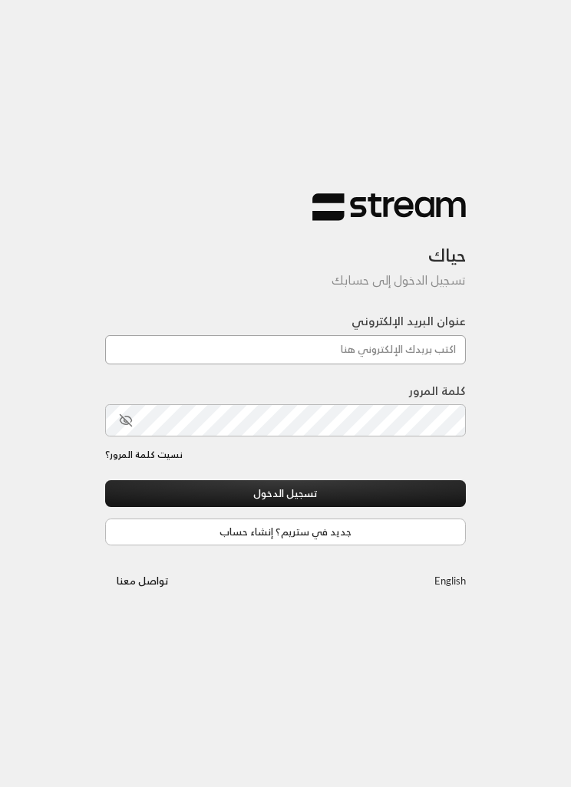
type input "[EMAIL_ADDRESS][DOMAIN_NAME]"
click at [285, 495] on button "تسجيل الدخول" at bounding box center [285, 493] width 360 height 27
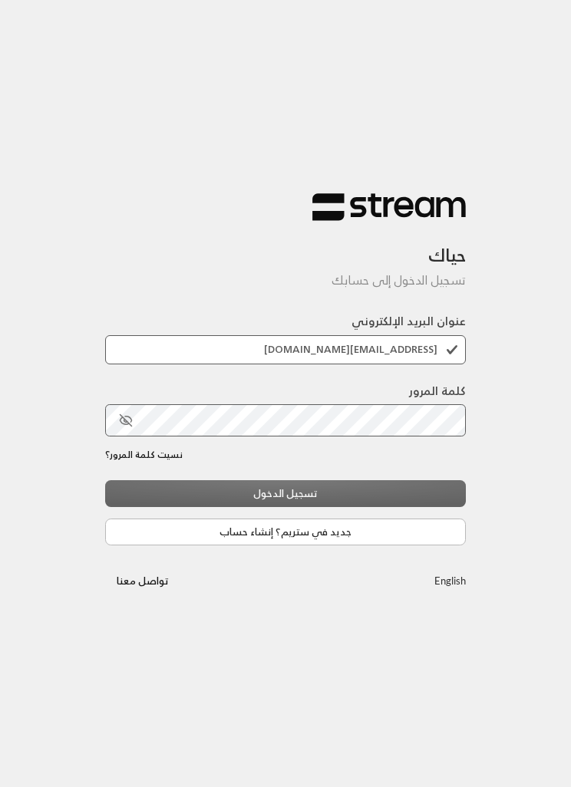
click at [403, 499] on div "تسجيل الدخول جديد في ستريم؟ إنشاء حساب" at bounding box center [285, 512] width 360 height 64
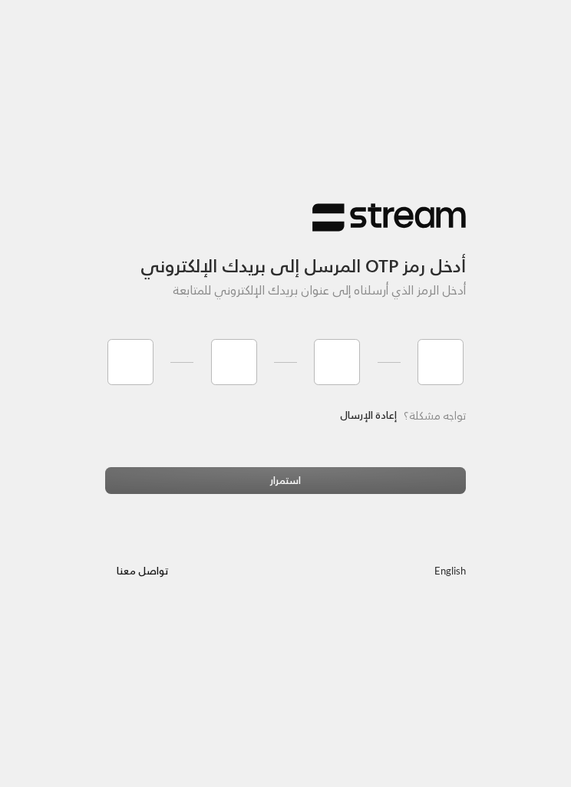
click at [357, 412] on link "إعادة الإرسال" at bounding box center [368, 415] width 57 height 29
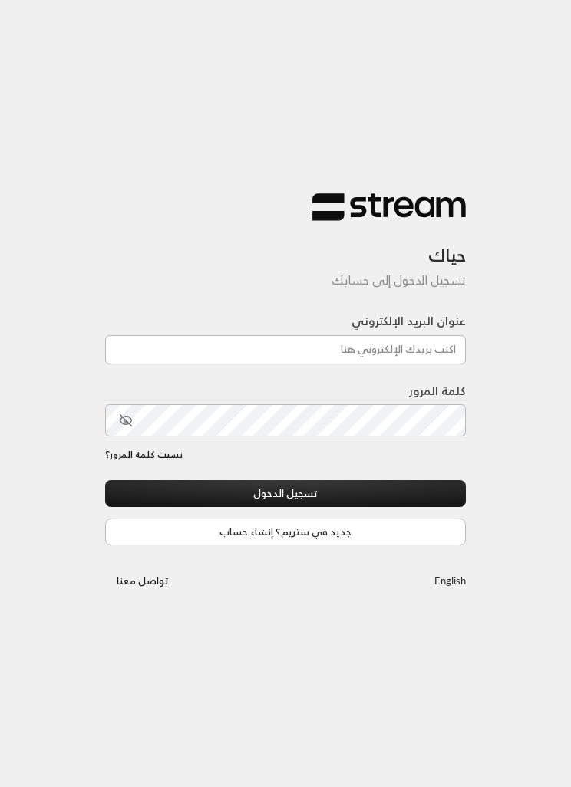
scroll to position [1, 0]
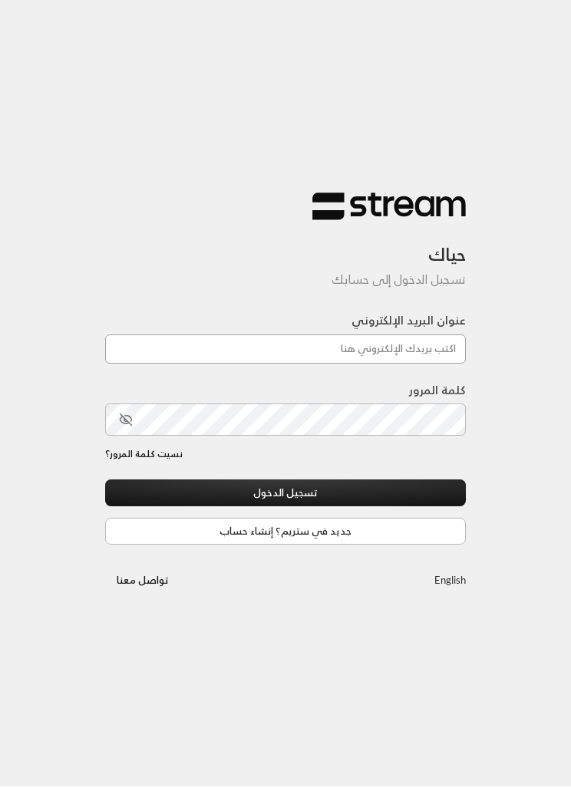
type input "[EMAIL_ADDRESS][DOMAIN_NAME]"
click at [285, 494] on button "تسجيل الدخول" at bounding box center [285, 493] width 360 height 27
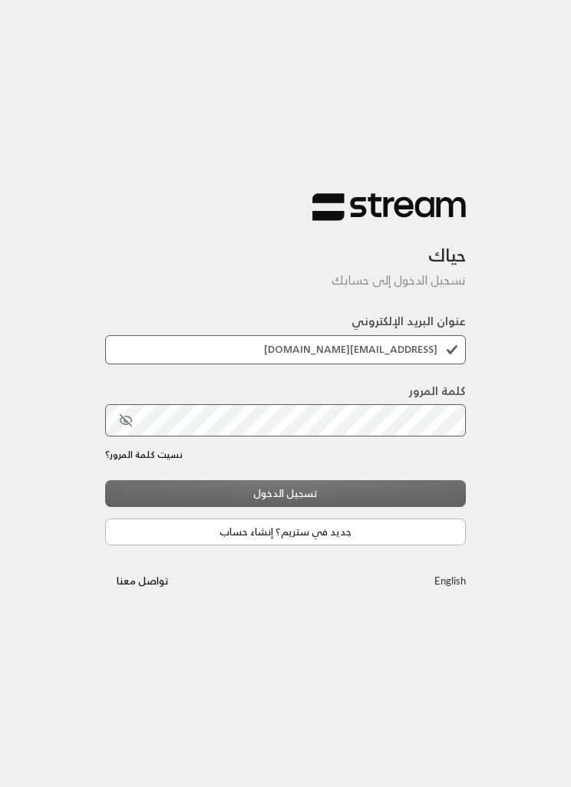
click at [403, 499] on div "تسجيل الدخول جديد في ستريم؟ إنشاء حساب" at bounding box center [285, 512] width 360 height 64
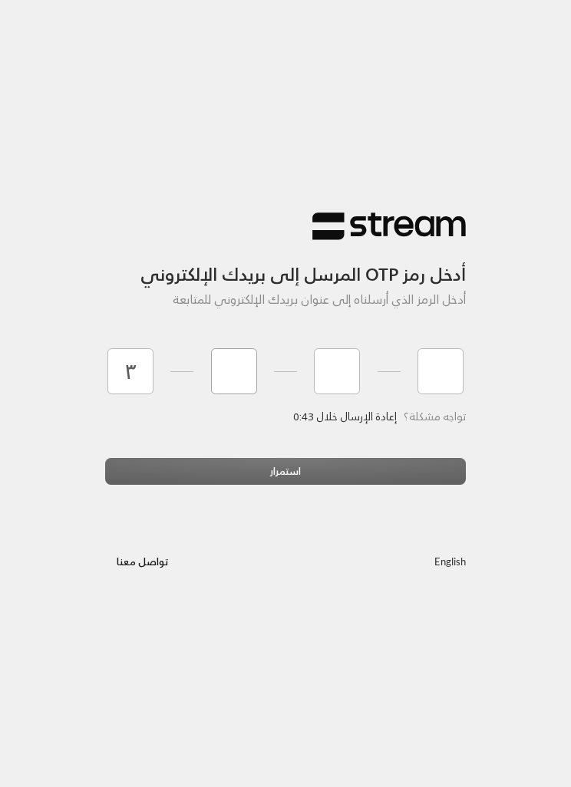
type input "3"
type input "0"
type input "9"
type input "3"
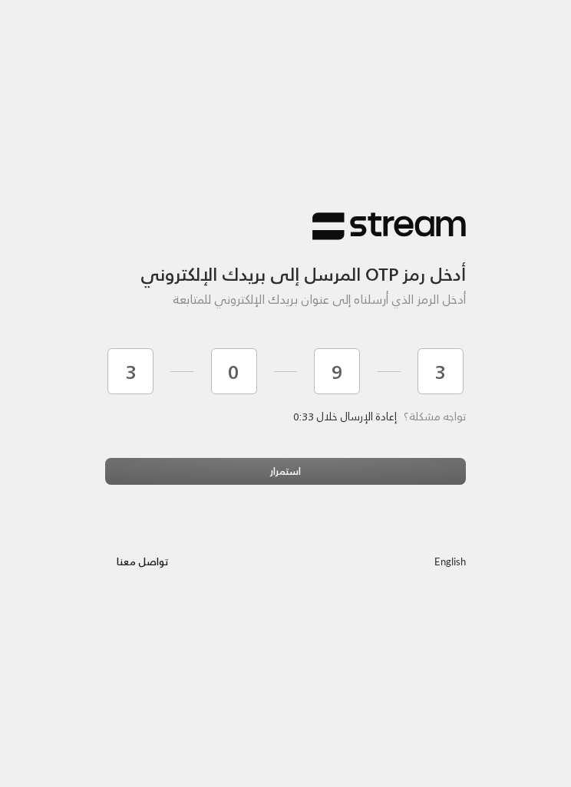
click at [396, 462] on div "استمرار" at bounding box center [285, 477] width 360 height 38
click at [347, 452] on div "تواجه مشكلة؟ إعادة الإرسال خلال 0:32" at bounding box center [285, 434] width 360 height 48
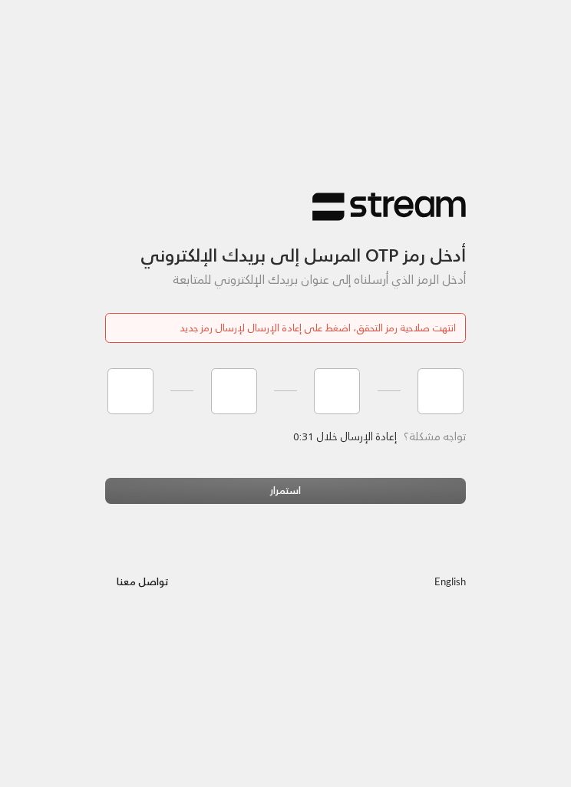
click at [346, 452] on div "تواجه مشكلة؟ إعادة الإرسال خلال 0:31" at bounding box center [285, 454] width 360 height 48
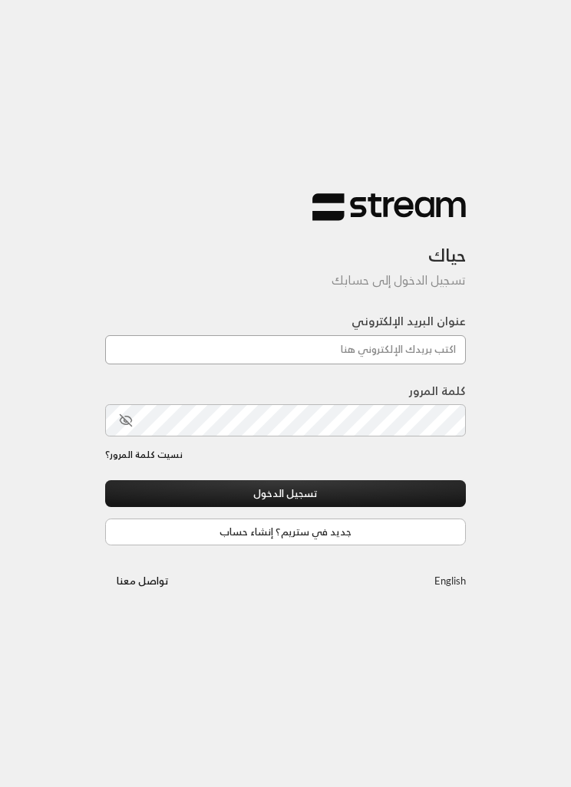
type input "[EMAIL_ADDRESS][DOMAIN_NAME]"
click at [401, 492] on button "تسجيل الدخول" at bounding box center [285, 493] width 360 height 27
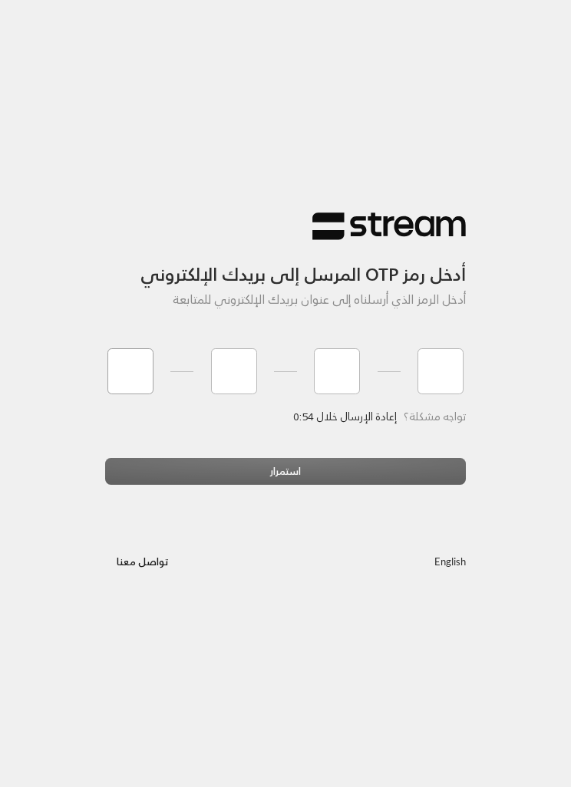
click at [123, 391] on input "tel" at bounding box center [130, 371] width 46 height 46
type input "0"
type input "3"
type input "8"
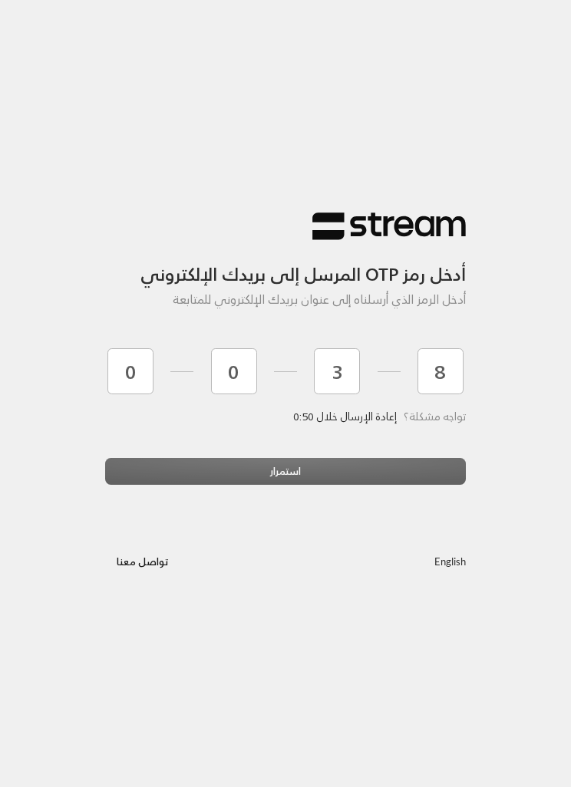
click at [410, 486] on div "استمرار" at bounding box center [285, 477] width 360 height 38
click at [406, 470] on div "استمرار" at bounding box center [285, 477] width 360 height 38
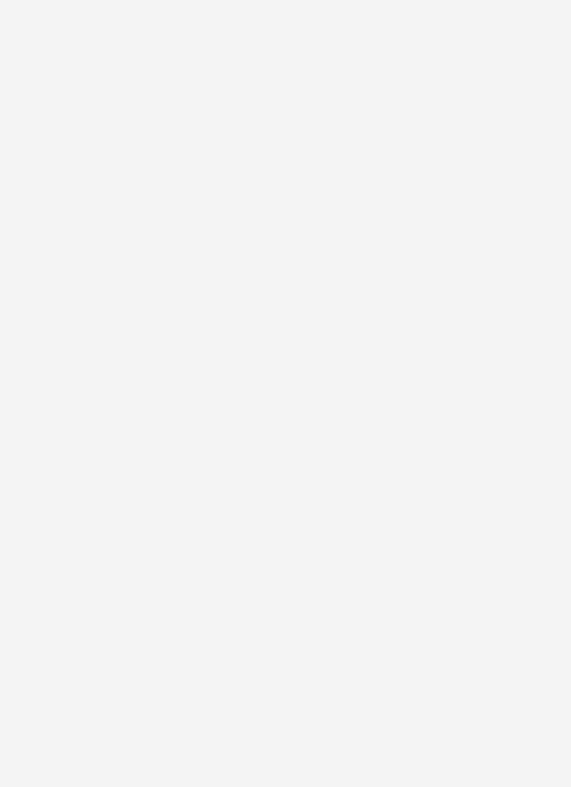
click at [410, 465] on div "أدخل رمز OTP المرسل إلى بريدك الإلكتروني أدخل الرمز الذي أرسلناه إلى عنوان بريد…" at bounding box center [285, 393] width 571 height 787
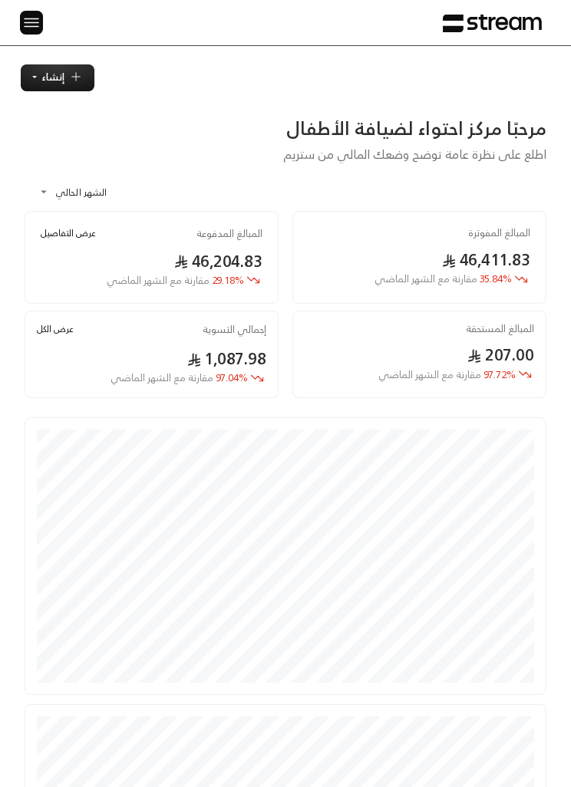
click at [34, 6] on div at bounding box center [31, 22] width 23 height 45
click at [31, 25] on img at bounding box center [31, 22] width 18 height 19
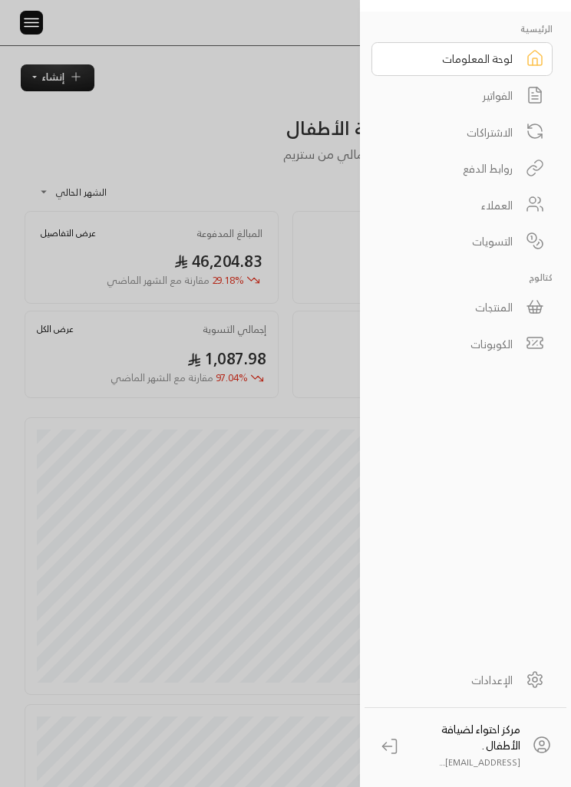
click at [512, 97] on link "الفواتير" at bounding box center [461, 96] width 181 height 34
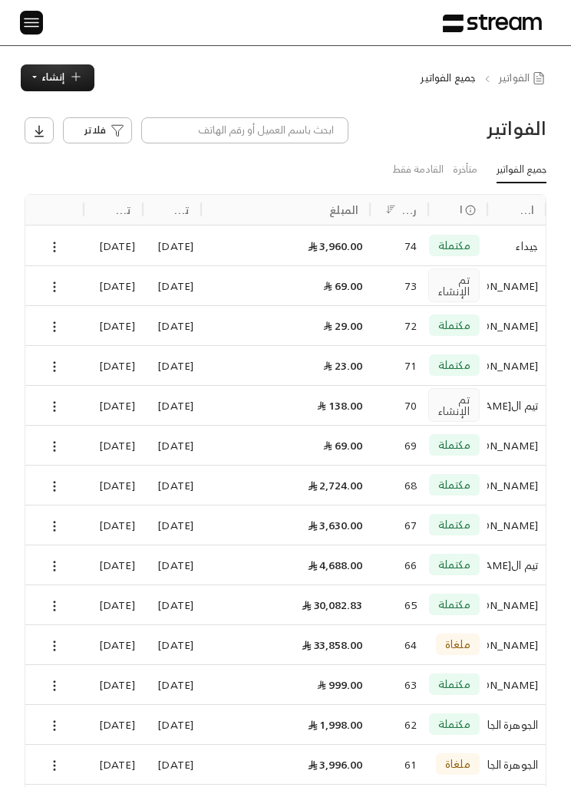
click at [74, 69] on button "إنشاء" at bounding box center [58, 77] width 74 height 27
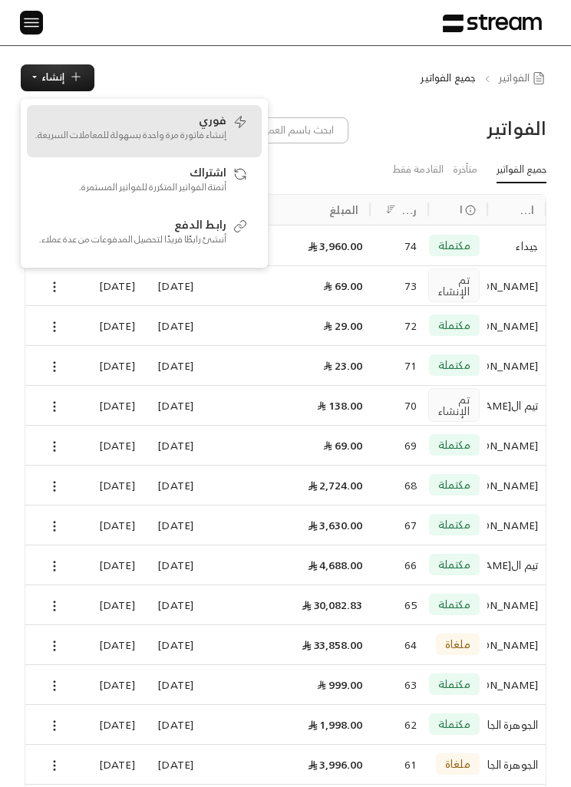
click at [225, 127] on div "فوري إنشاء فاتورة مرة واحدة بسهولة للمعاملات السريعة." at bounding box center [131, 131] width 192 height 41
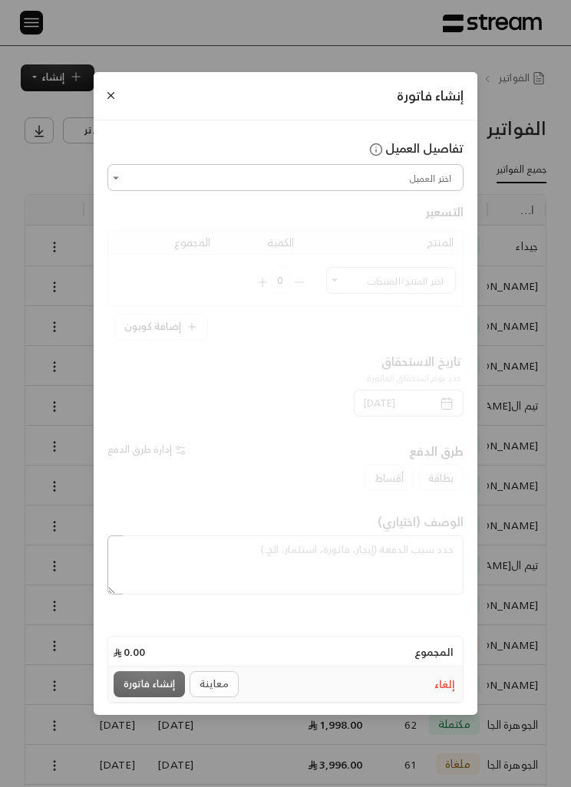
click at [436, 182] on input "اختر العميل" at bounding box center [285, 177] width 351 height 22
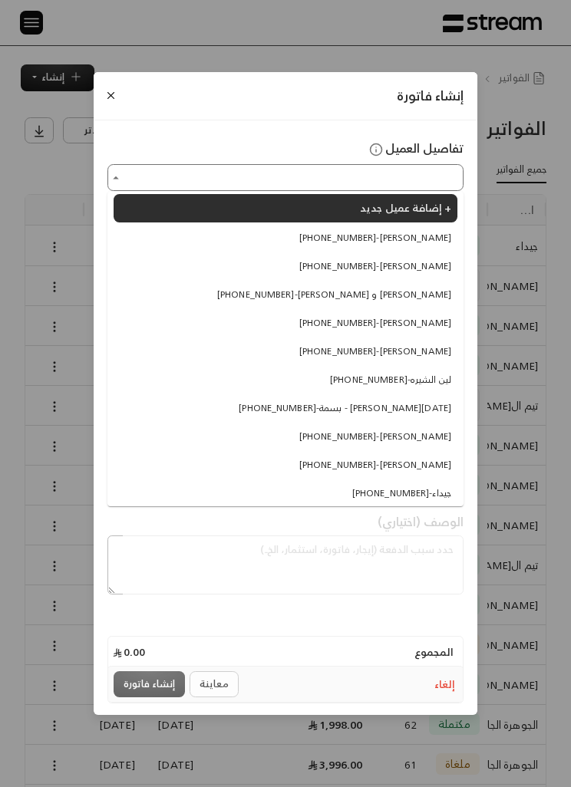
scroll to position [3, 0]
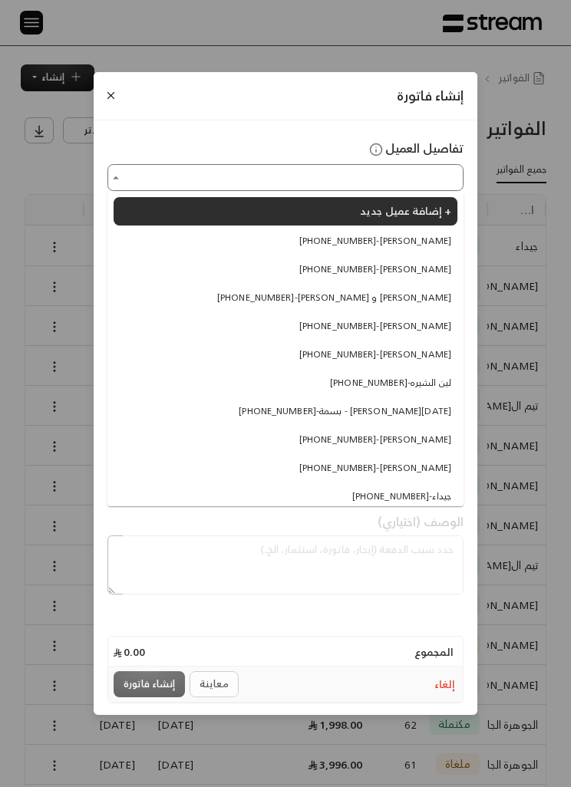
click at [420, 243] on span "[PHONE_NUMBER] - [PERSON_NAME]" at bounding box center [375, 241] width 152 height 14
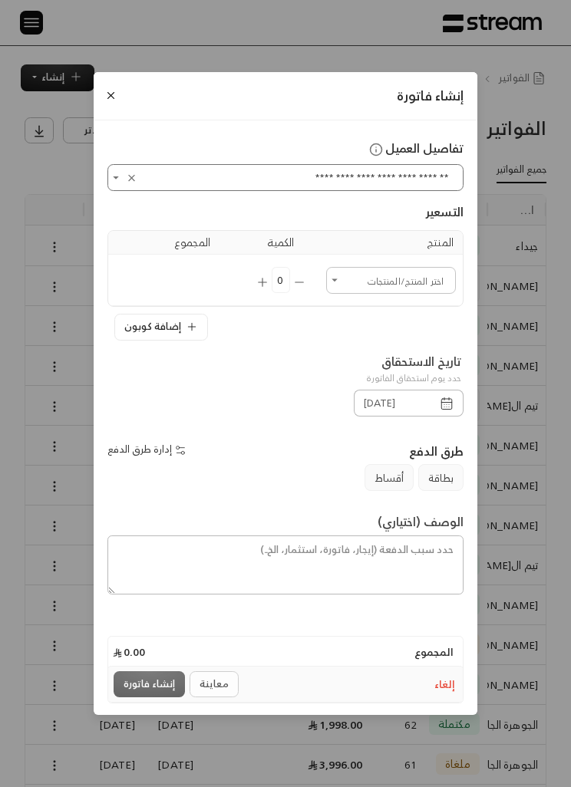
type input "**********"
click at [407, 281] on input "اختر العميل" at bounding box center [390, 280] width 125 height 22
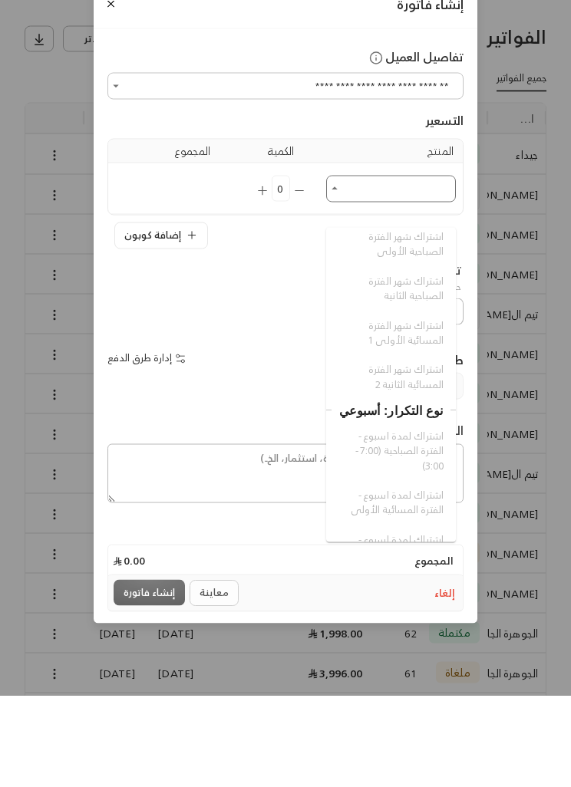
scroll to position [957, 0]
click at [515, 243] on div "**********" at bounding box center [285, 393] width 571 height 787
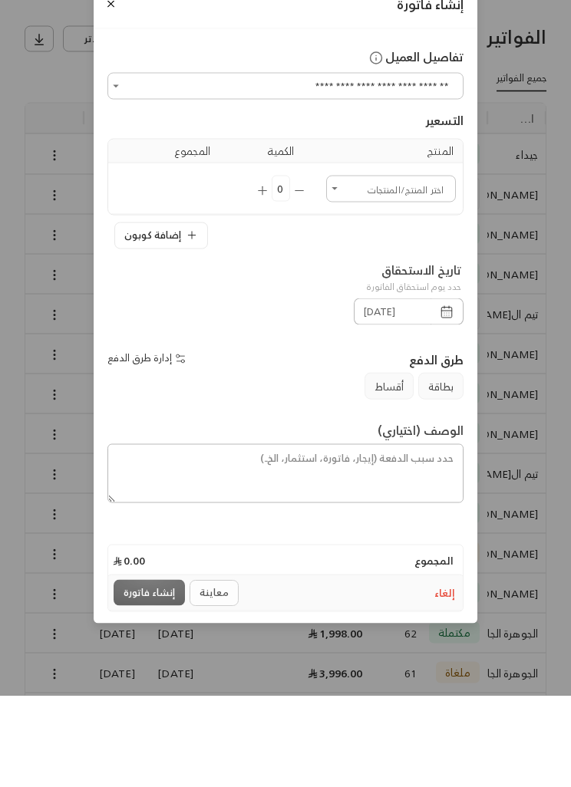
scroll to position [92, 0]
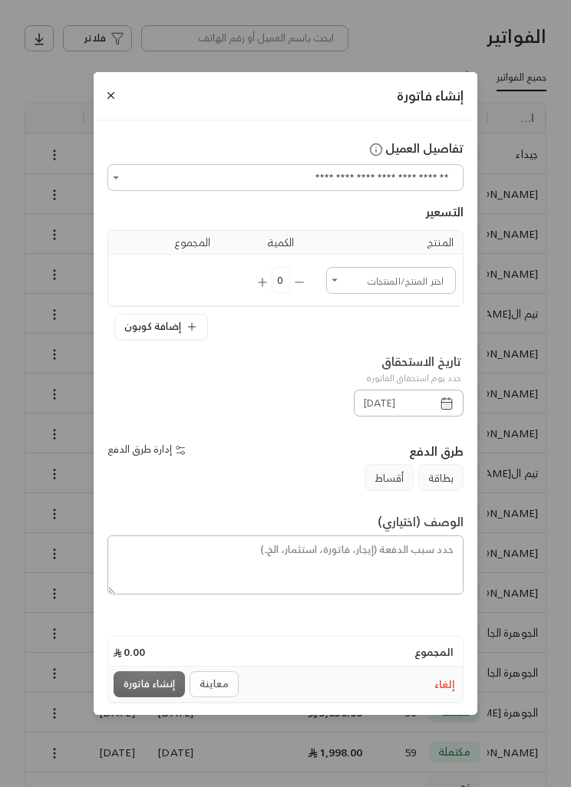
click at [117, 120] on div "إنشاء فاتورة" at bounding box center [285, 96] width 383 height 48
click at [105, 104] on button "Close" at bounding box center [111, 95] width 16 height 16
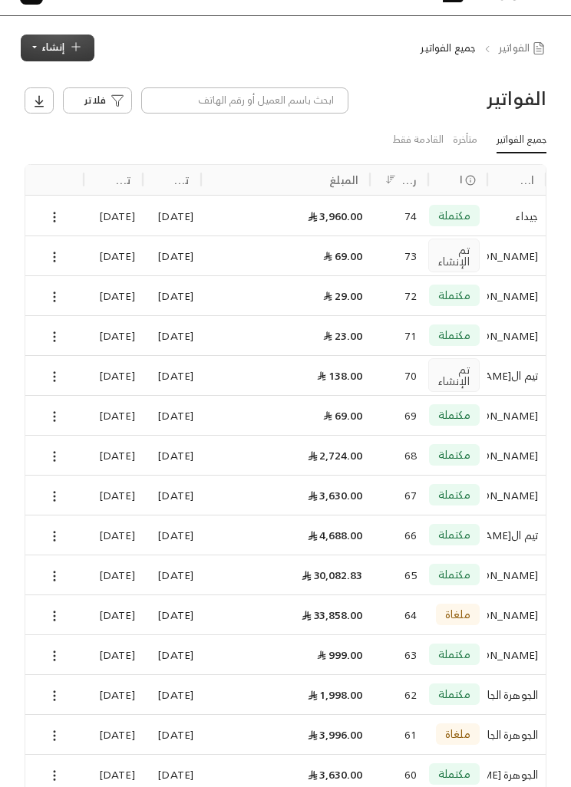
scroll to position [32, 0]
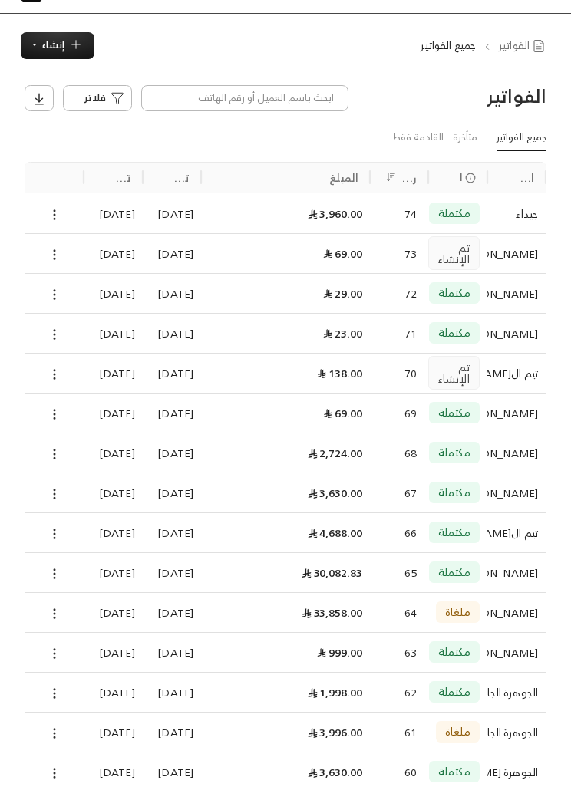
click at [69, 48] on icon "button" at bounding box center [76, 45] width 14 height 14
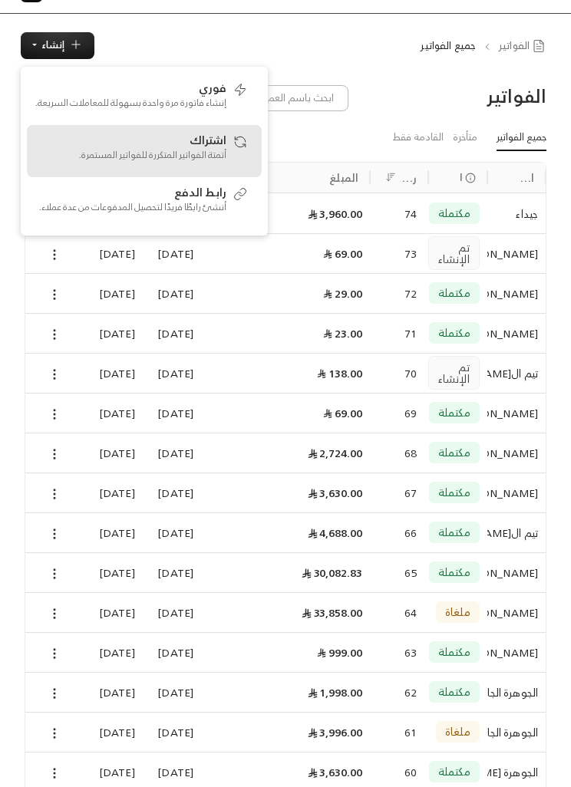
click at [229, 148] on div "اشتراك أتمتة الفواتير المتكررة للفواتير المستمرة." at bounding box center [144, 151] width 219 height 41
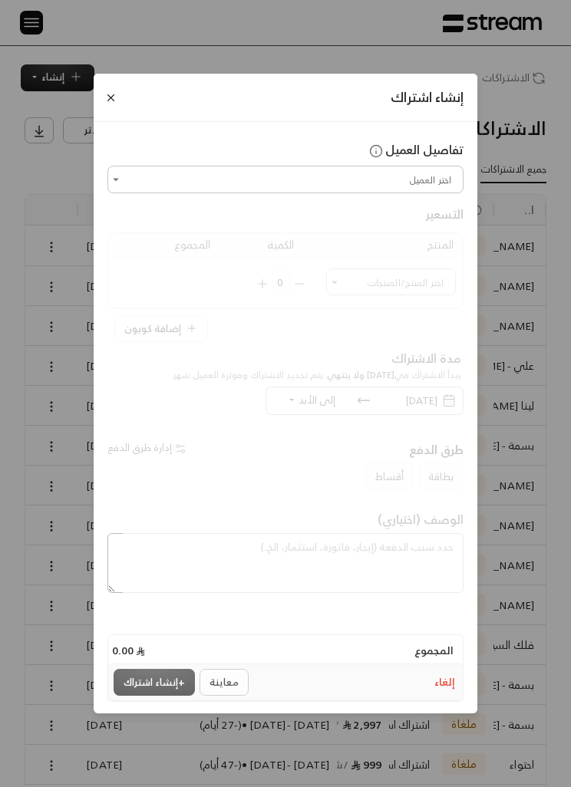
click at [431, 181] on input "اختر العميل" at bounding box center [285, 179] width 351 height 22
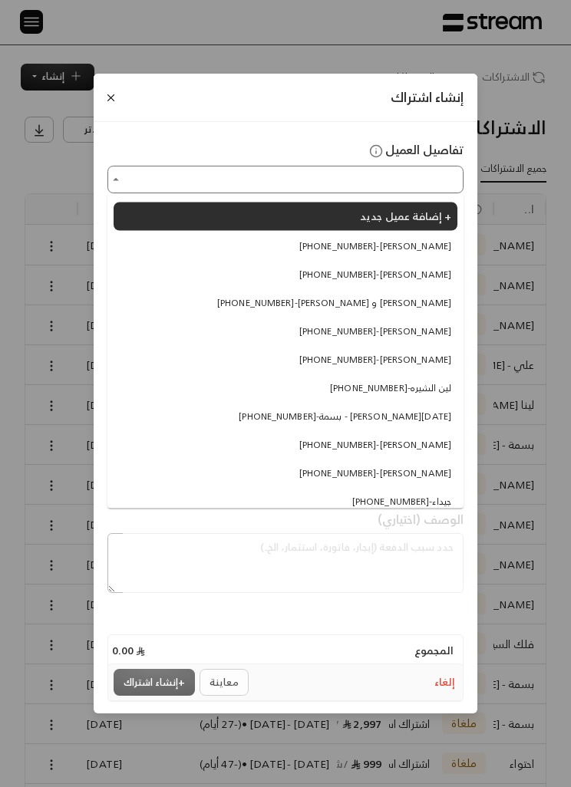
click at [438, 244] on span "[PHONE_NUMBER] - [PERSON_NAME]" at bounding box center [375, 246] width 152 height 14
type input "**********"
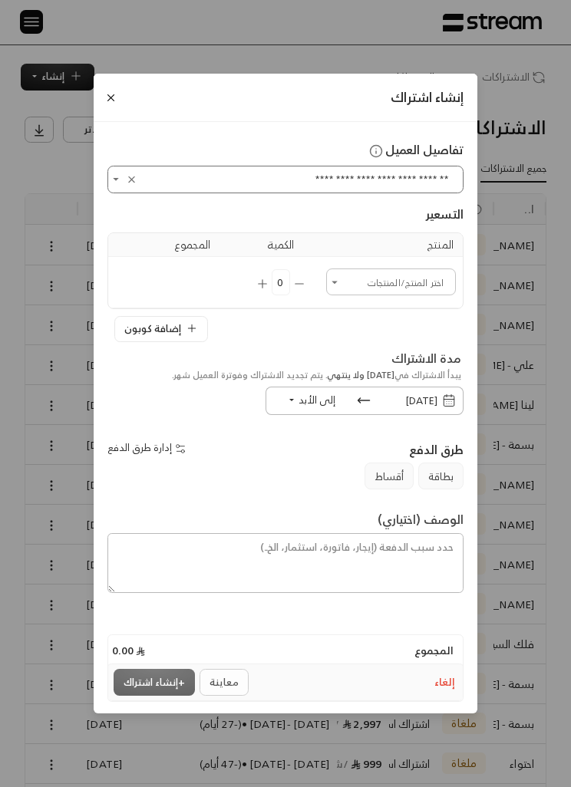
click at [429, 283] on input "اختر العميل" at bounding box center [390, 282] width 125 height 22
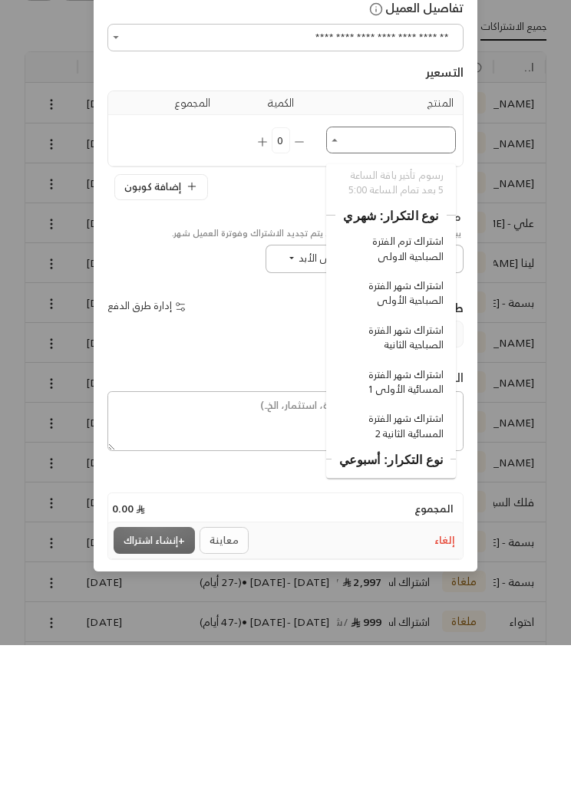
scroll to position [819, 0]
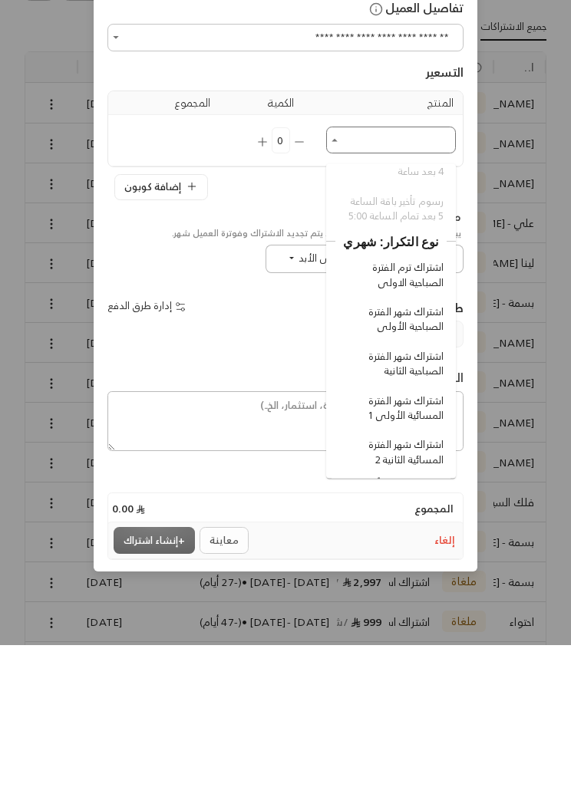
click at [426, 403] on span "اشتراك ترم الفترة الصباحية الاولى" at bounding box center [393, 418] width 100 height 30
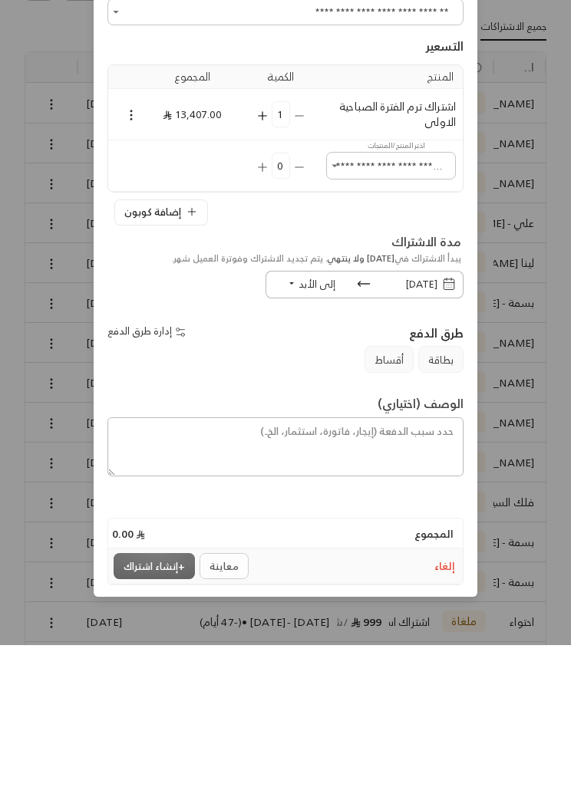
type input "**********"
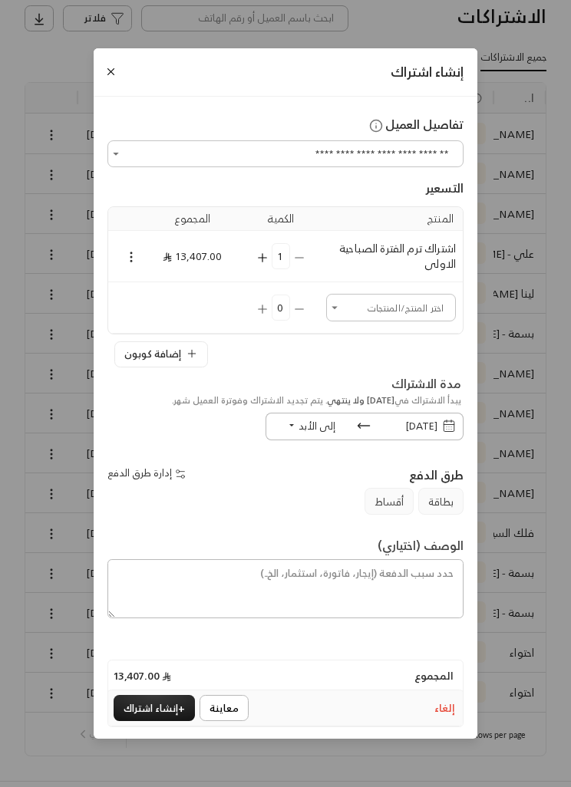
click at [171, 722] on button "+ إنشاء اشتراك" at bounding box center [154, 708] width 81 height 27
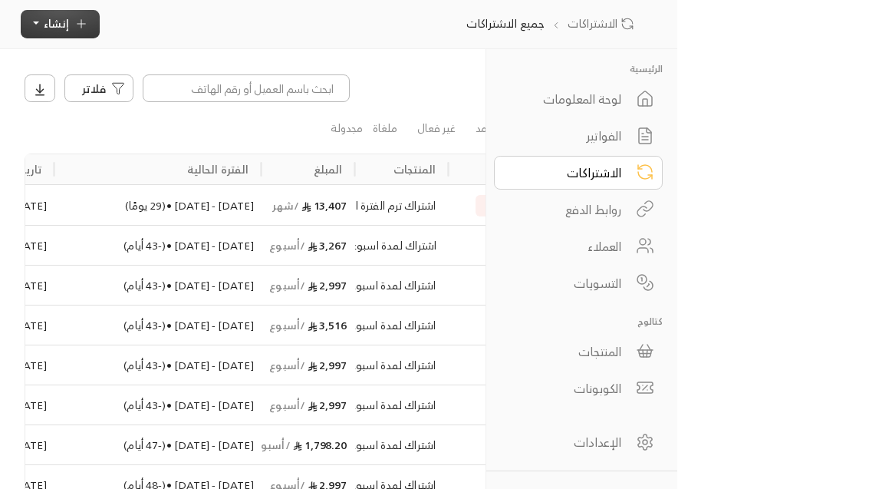
scroll to position [0, 0]
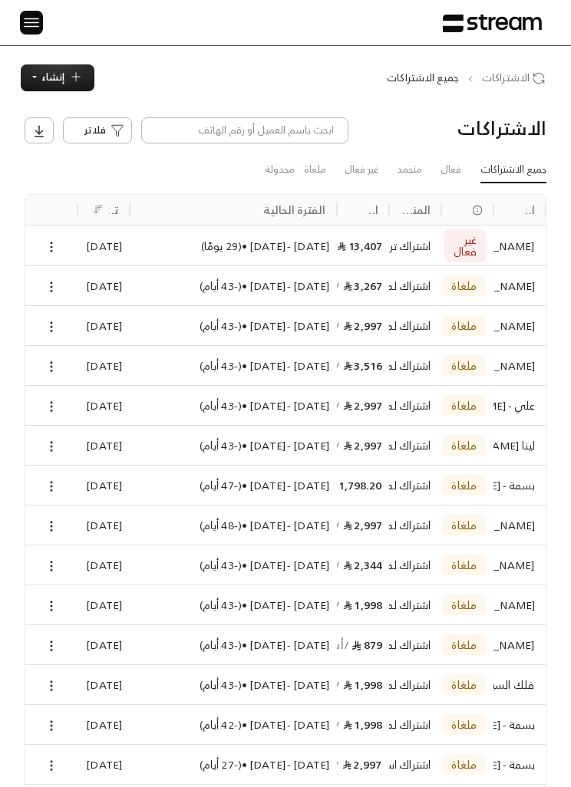
click at [38, 246] on div at bounding box center [51, 245] width 37 height 39
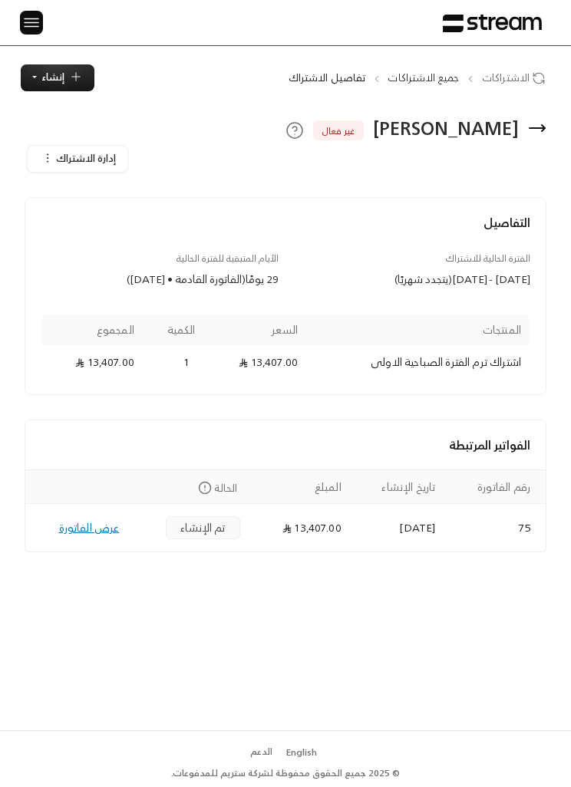
click at [48, 157] on icon "button" at bounding box center [47, 158] width 12 height 12
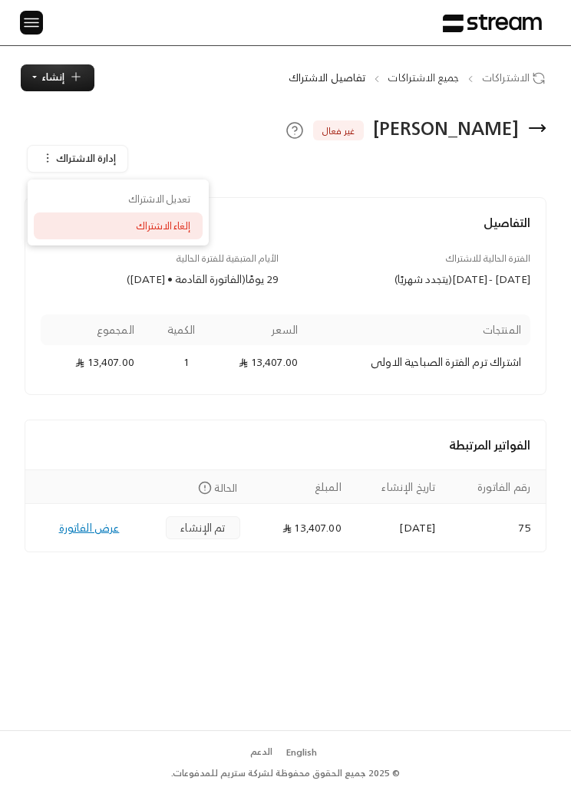
click at [126, 226] on div "إلغاء الاشتراك" at bounding box center [117, 226] width 153 height 15
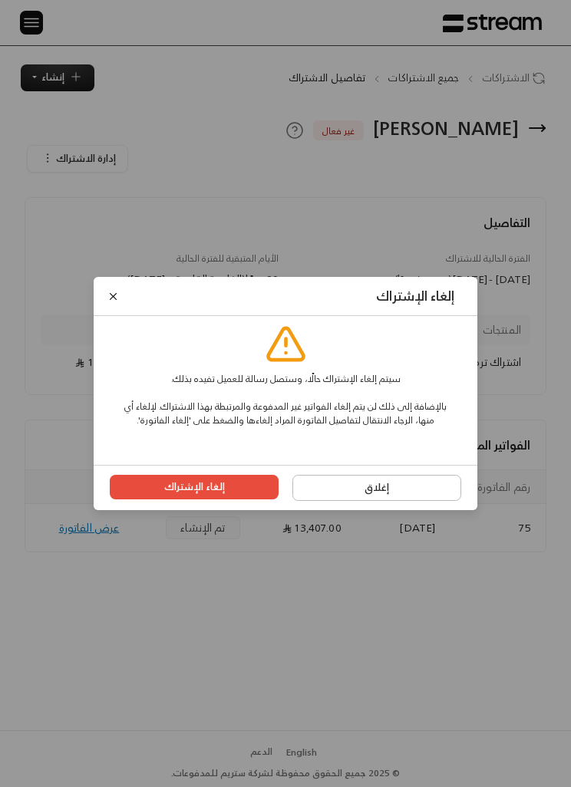
click at [115, 304] on button "Close" at bounding box center [113, 296] width 16 height 16
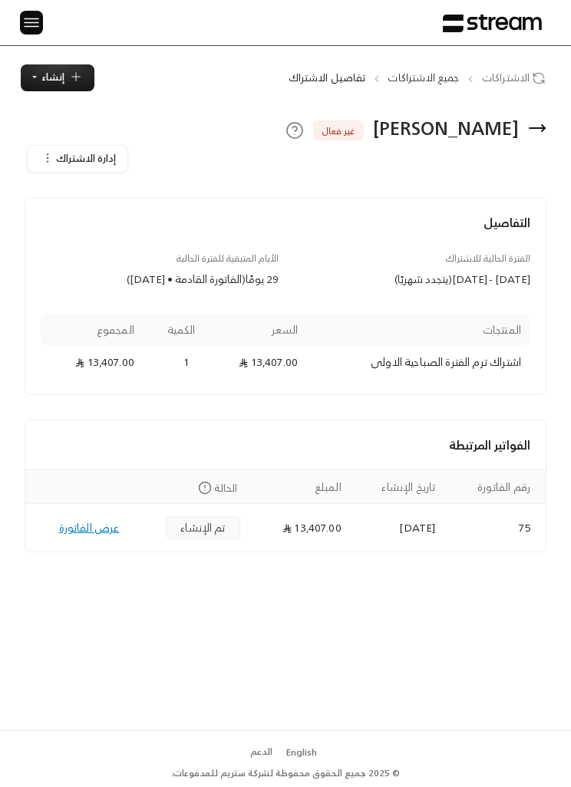
click at [35, 22] on img at bounding box center [31, 22] width 18 height 19
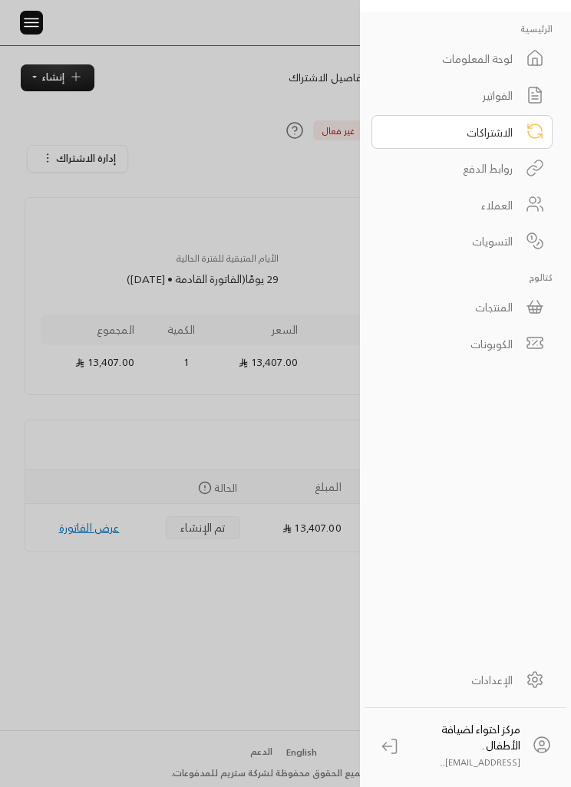
click at [495, 96] on div "الفواتير" at bounding box center [451, 95] width 121 height 16
